Goal: Complete application form

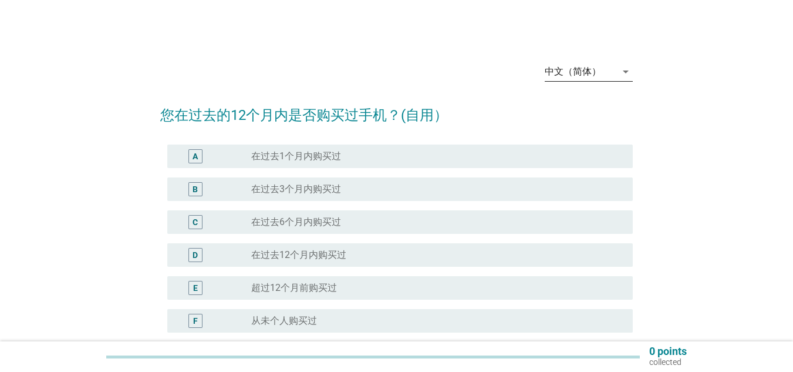
click at [629, 71] on icon "arrow_drop_down" at bounding box center [626, 72] width 14 height 14
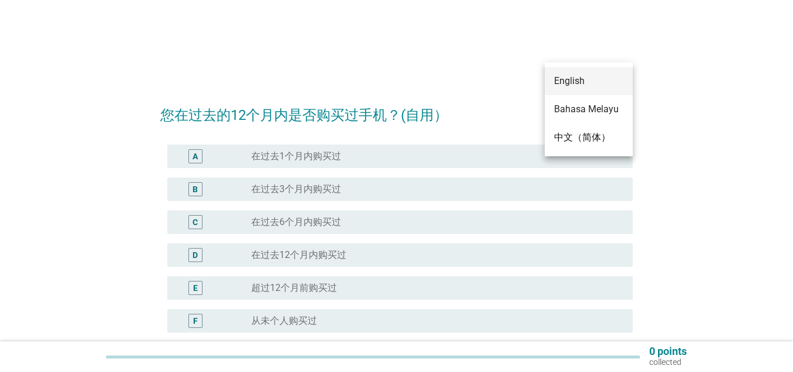
click at [597, 88] on div "English" at bounding box center [588, 81] width 69 height 28
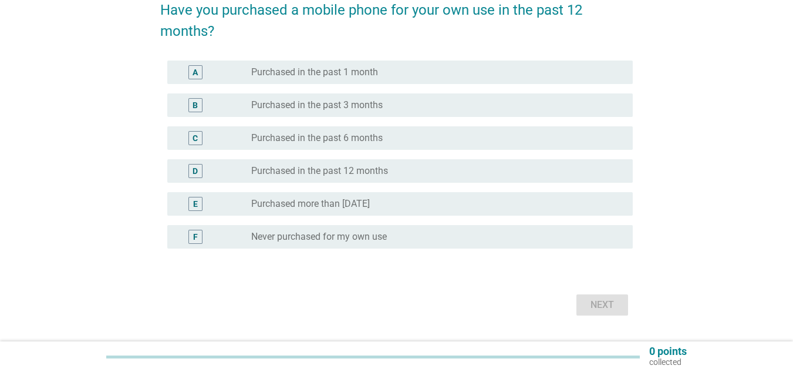
scroll to position [117, 0]
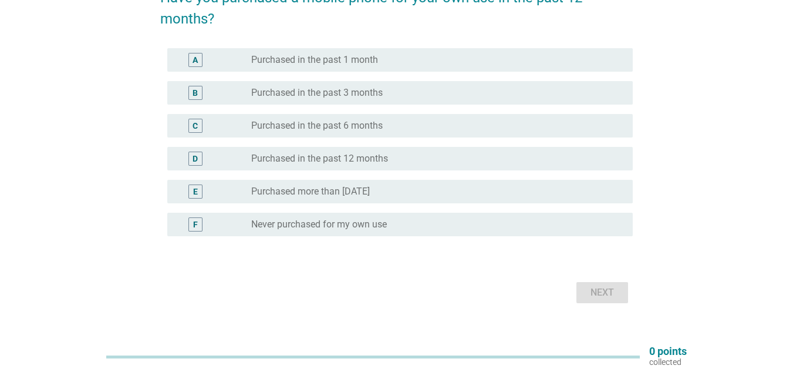
click at [402, 198] on div "radio_button_unchecked Purchased more than [DATE]" at bounding box center [437, 191] width 372 height 14
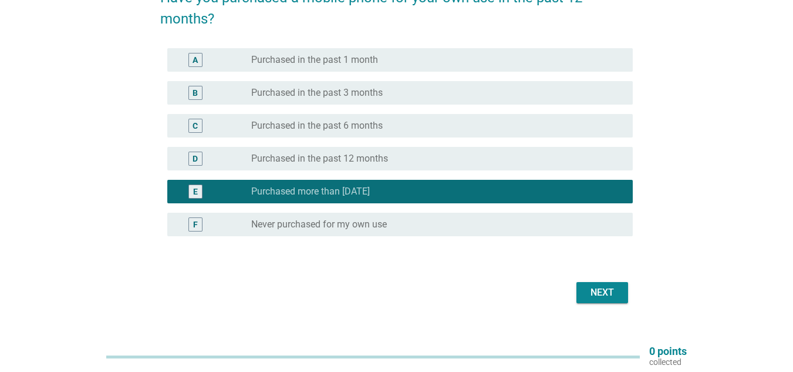
click at [614, 294] on div "Next" at bounding box center [602, 292] width 33 height 14
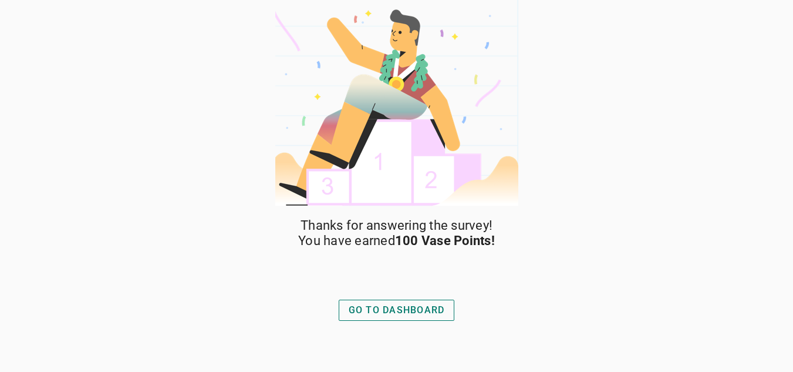
click at [370, 315] on div "GO TO DASHBOARD" at bounding box center [397, 310] width 96 height 14
